Goal: Obtain resource: Obtain resource

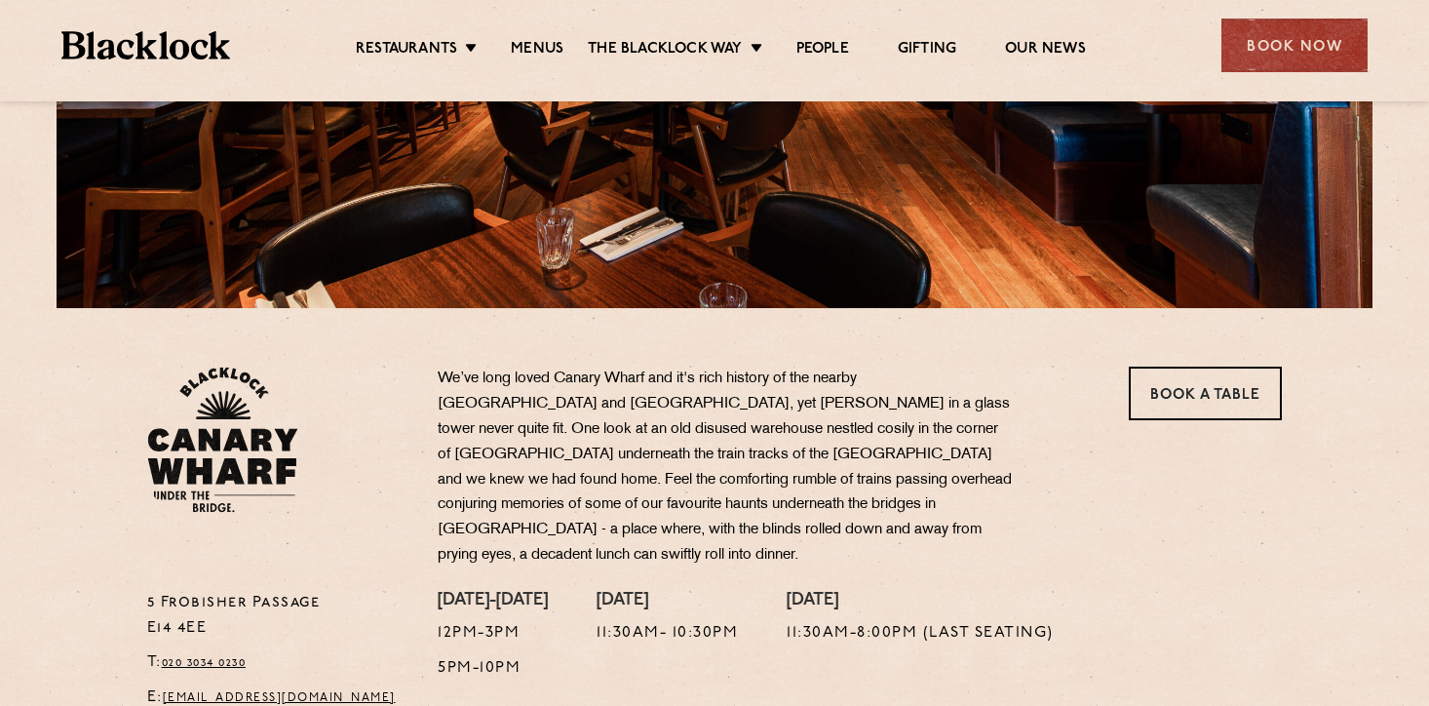
scroll to position [340, 0]
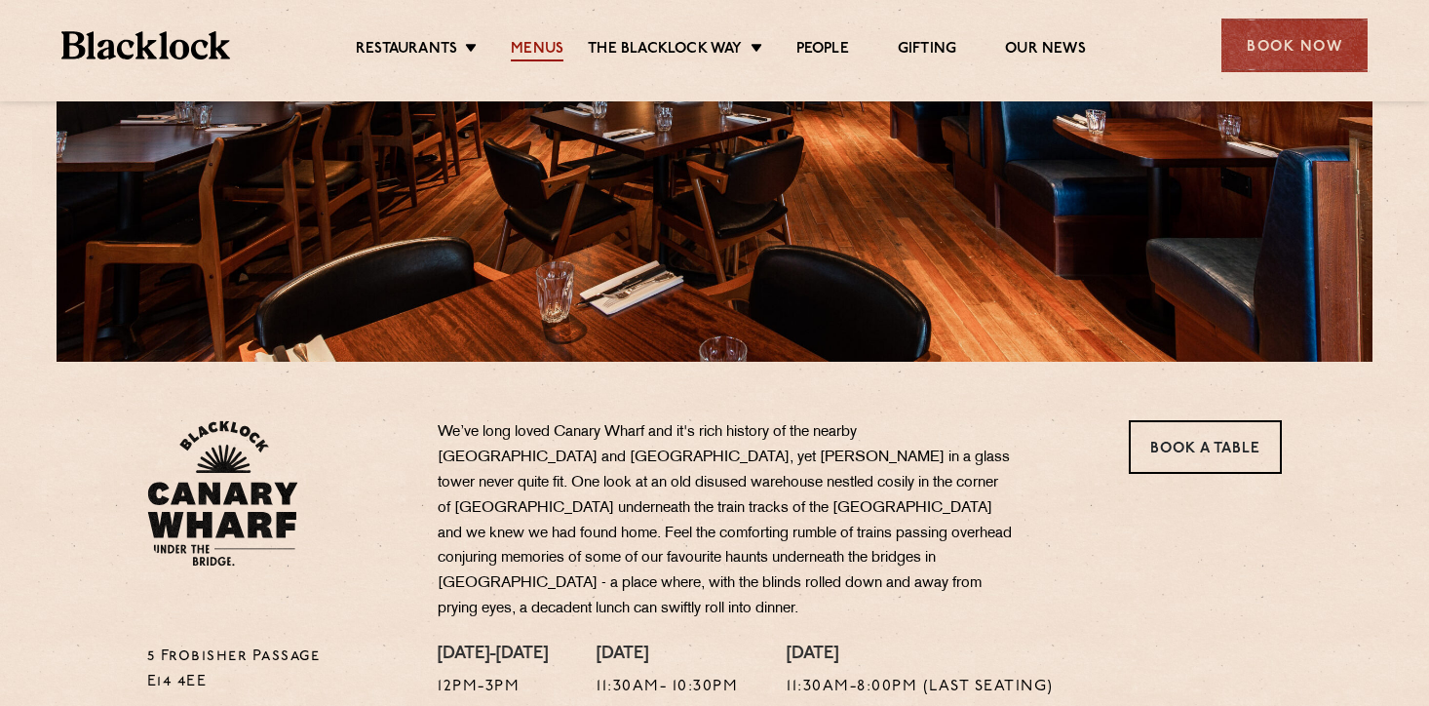
click at [533, 47] on link "Menus" at bounding box center [537, 50] width 53 height 21
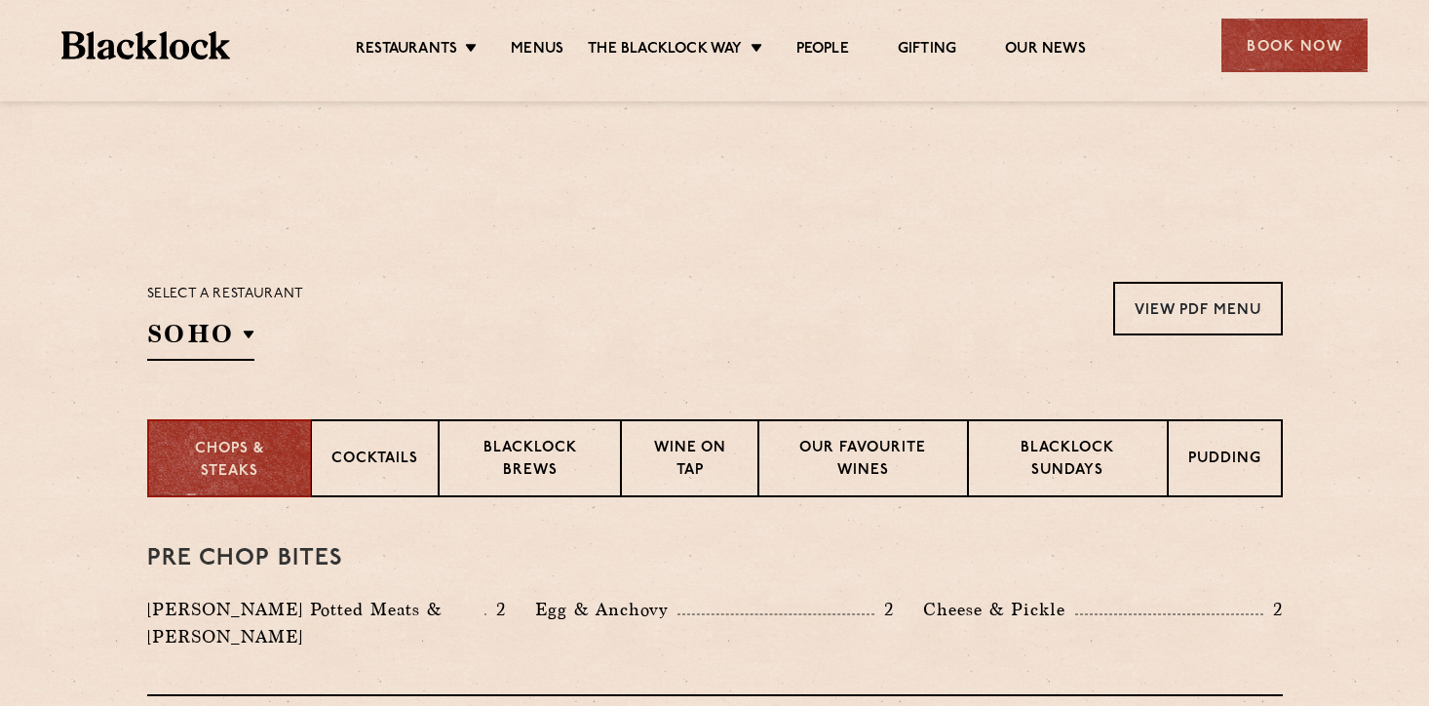
scroll to position [490, 0]
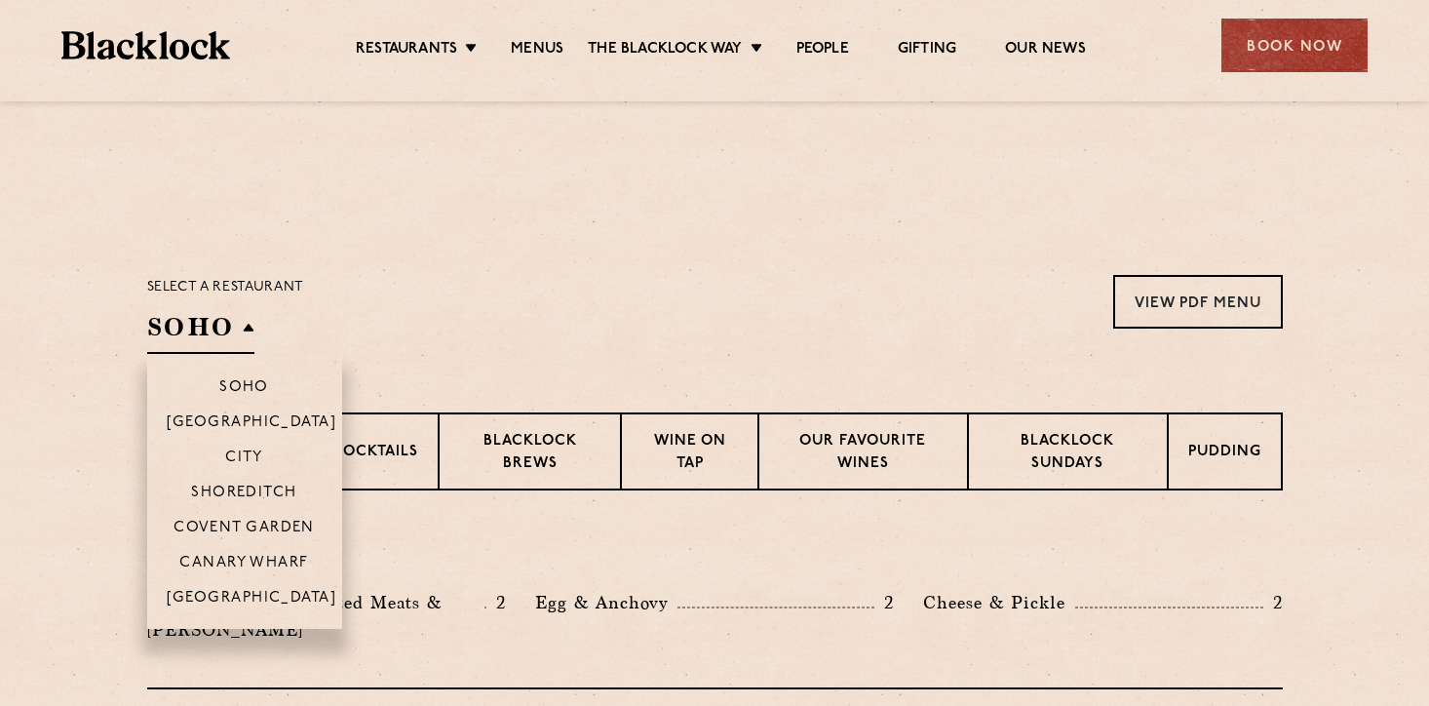
click at [247, 326] on h2 "SOHO" at bounding box center [200, 332] width 107 height 44
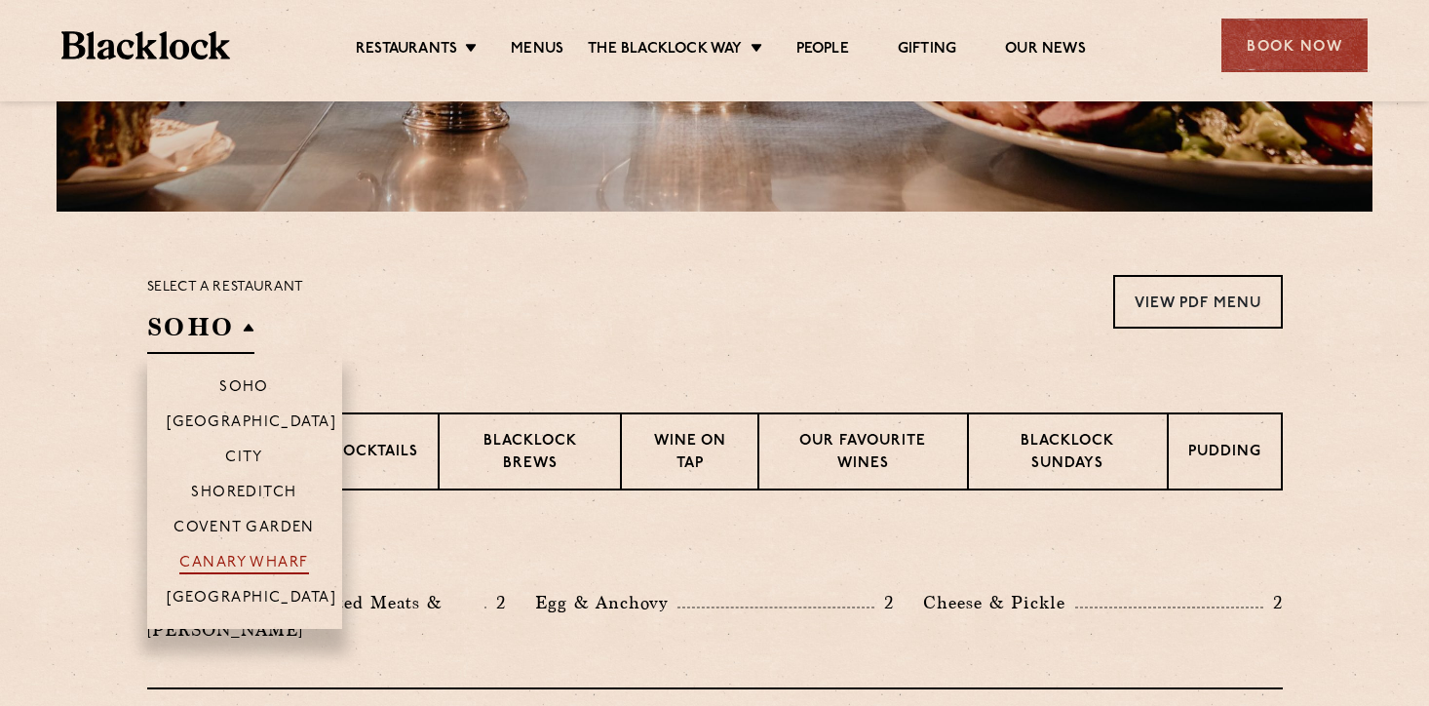
click at [270, 556] on p "Canary Wharf" at bounding box center [243, 564] width 129 height 19
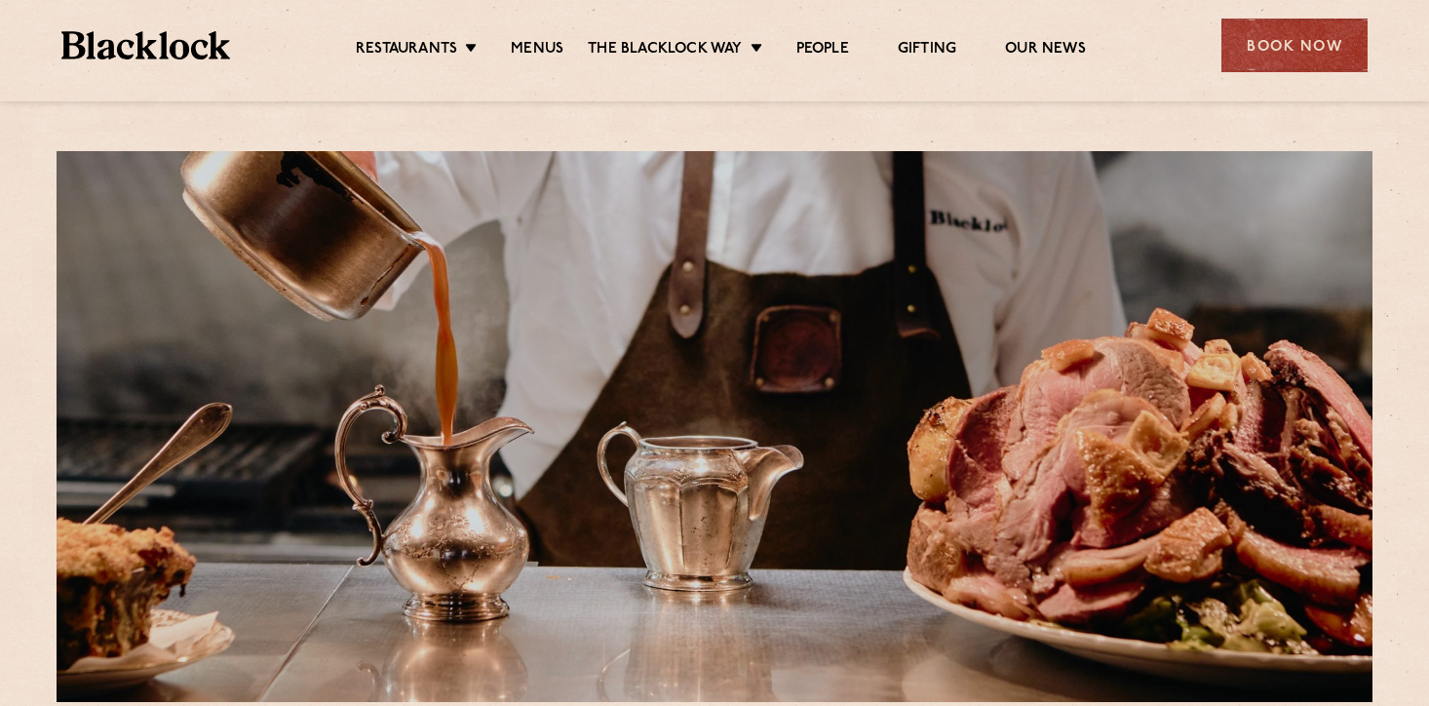
scroll to position [403, 0]
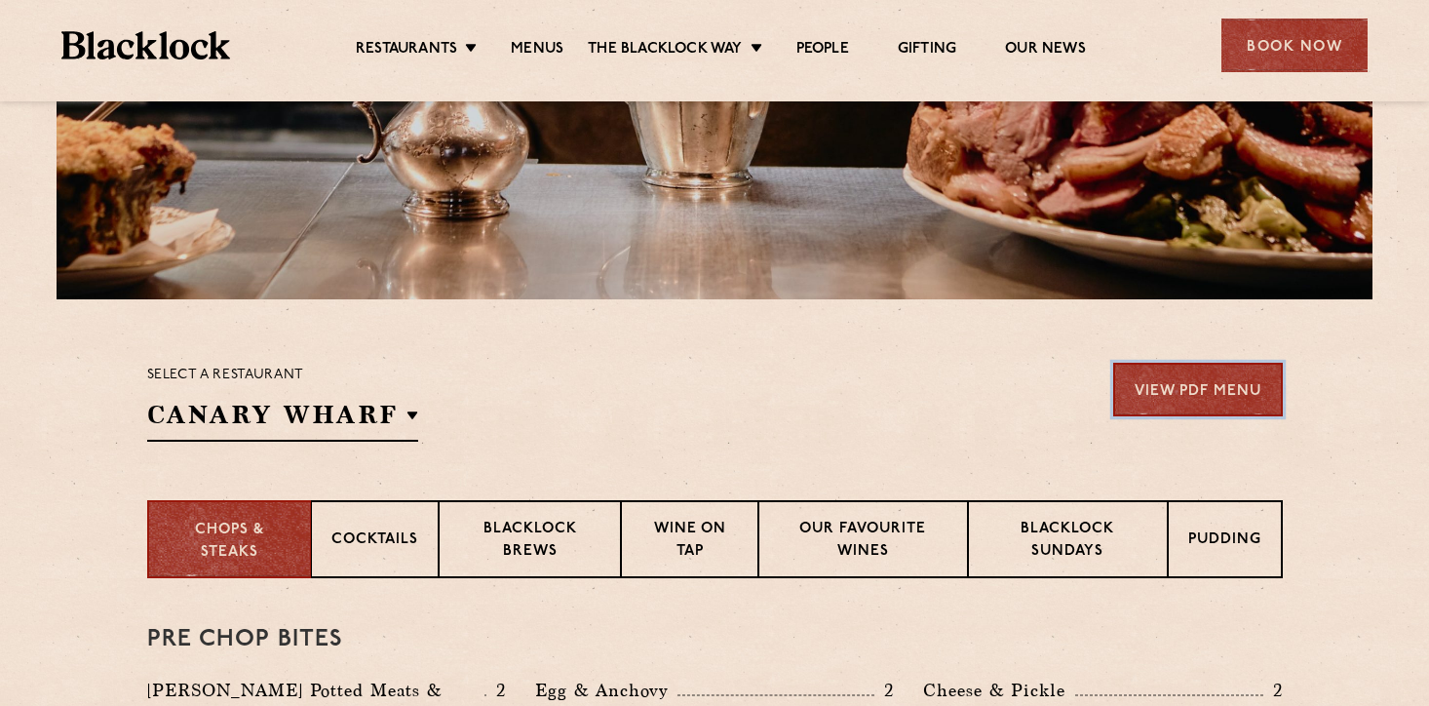
click at [1189, 392] on link "View PDF Menu" at bounding box center [1198, 390] width 170 height 54
